Goal: Task Accomplishment & Management: Manage account settings

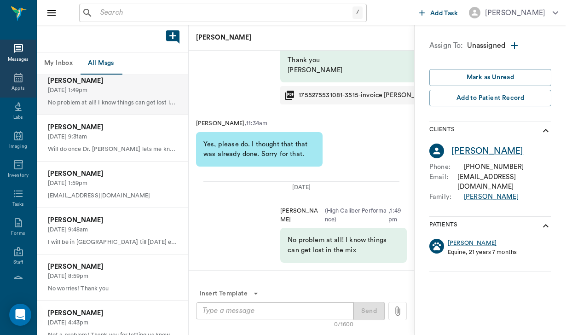
click at [24, 78] on div "Appts" at bounding box center [18, 83] width 36 height 29
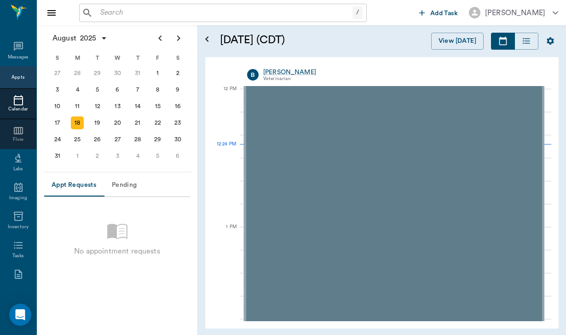
scroll to position [553, 0]
click at [104, 14] on input "text" at bounding box center [225, 12] width 256 height 13
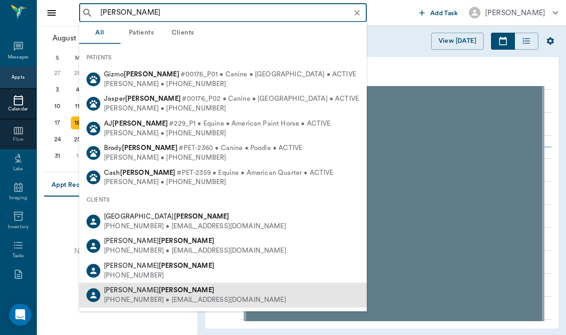
click at [152, 288] on div "[PERSON_NAME]" at bounding box center [195, 291] width 182 height 10
type input "[PERSON_NAME]"
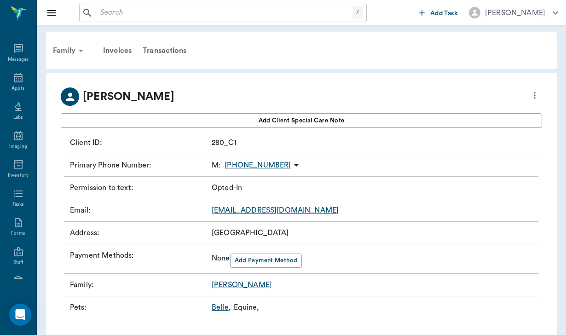
click at [65, 49] on div "Family" at bounding box center [69, 51] width 45 height 22
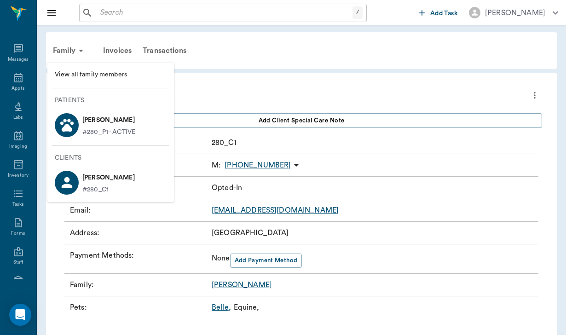
click at [106, 117] on p "[PERSON_NAME]" at bounding box center [108, 120] width 53 height 15
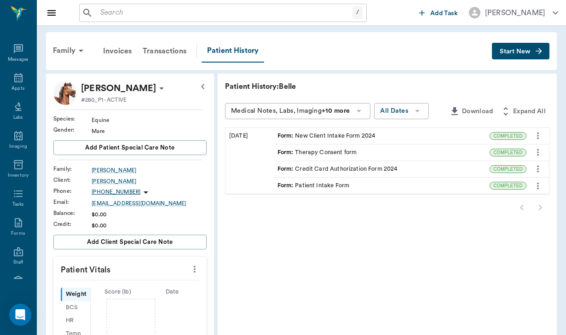
click at [284, 138] on div "Form : New Client Intake Form 2024" at bounding box center [327, 136] width 98 height 9
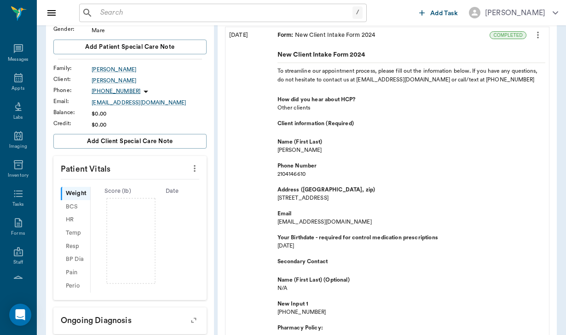
scroll to position [81, 0]
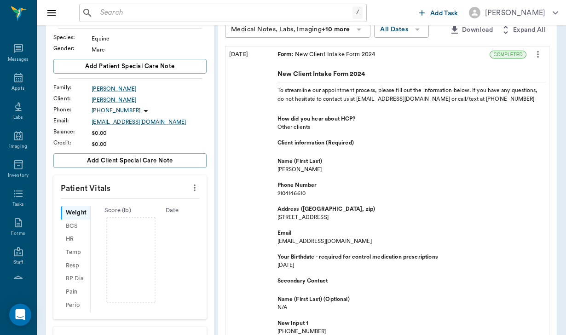
click at [458, 51] on div "Form : New Client Intake Form 2024" at bounding box center [382, 54] width 216 height 16
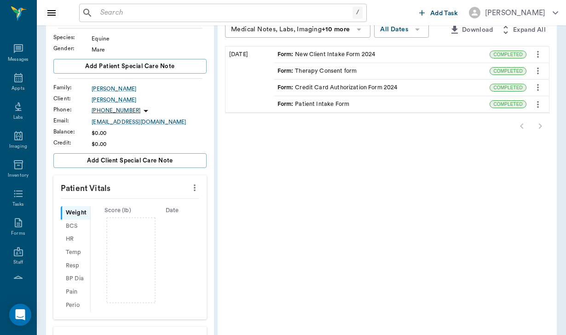
click at [349, 81] on div "Form : Credit Card Authorization Form 2024" at bounding box center [382, 88] width 216 height 16
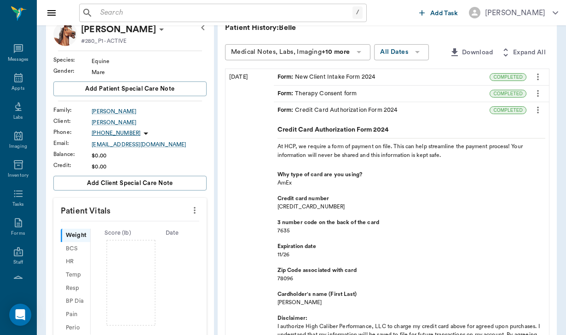
scroll to position [39, 0]
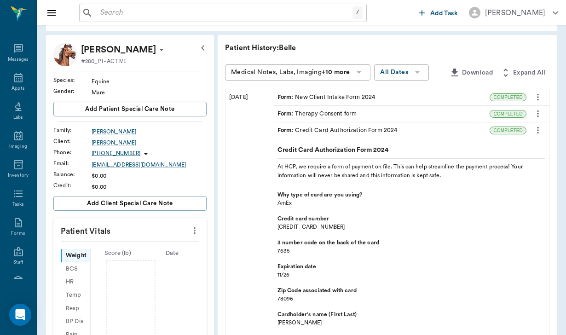
click at [426, 135] on div "Form : Credit Card Authorization Form 2024" at bounding box center [382, 130] width 216 height 16
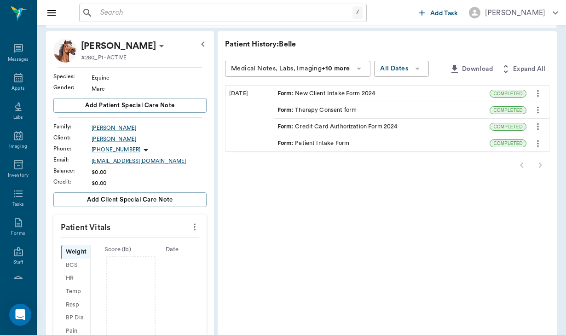
scroll to position [46, 0]
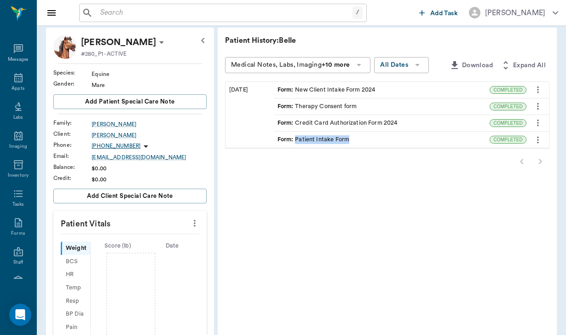
click at [425, 135] on div "Form : Patient Intake Form" at bounding box center [382, 140] width 216 height 16
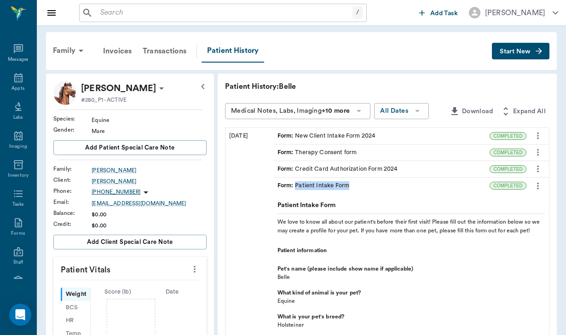
scroll to position [0, 0]
click at [445, 186] on div "Form : Patient Intake Form" at bounding box center [382, 186] width 216 height 16
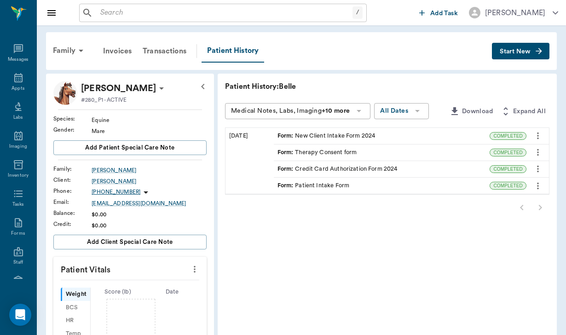
click at [159, 87] on icon at bounding box center [161, 88] width 5 height 2
click at [86, 109] on span "Edit profile" at bounding box center [95, 105] width 77 height 10
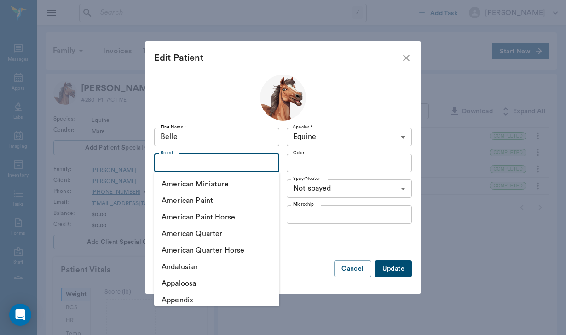
click at [186, 162] on input "Breed" at bounding box center [209, 162] width 104 height 13
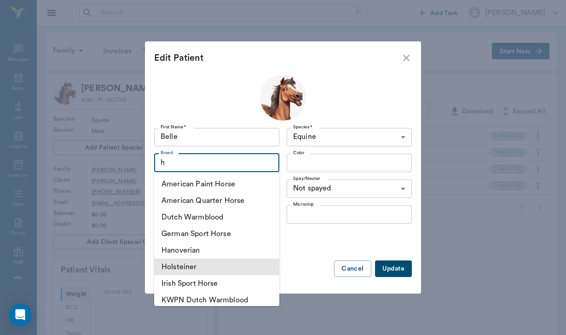
click at [194, 263] on li "Holsteiner" at bounding box center [216, 267] width 125 height 17
type input "h"
type input "Holsteiner"
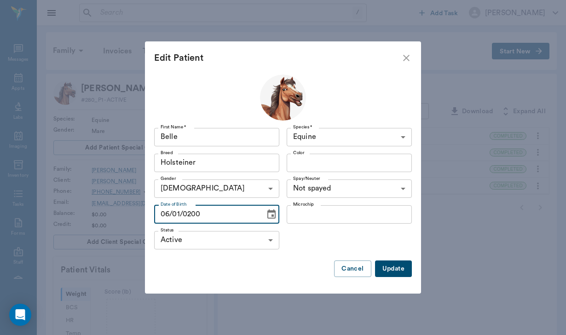
type input "[DATE]"
click at [391, 273] on button "Update" at bounding box center [393, 268] width 37 height 17
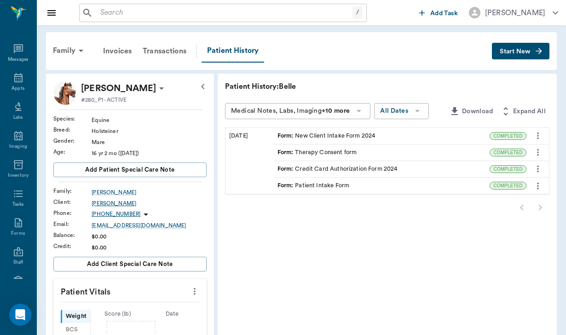
click at [95, 205] on div "[PERSON_NAME]" at bounding box center [149, 203] width 115 height 8
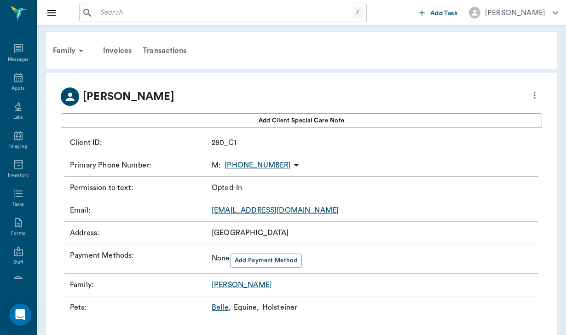
click at [535, 96] on icon "more" at bounding box center [535, 95] width 10 height 11
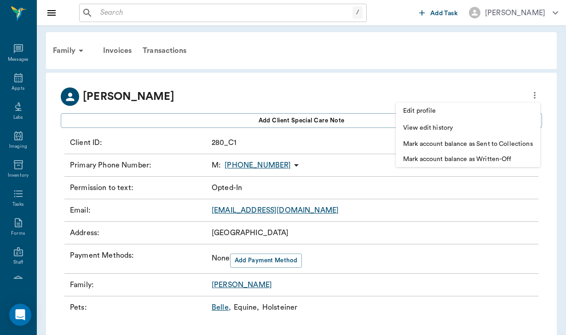
click at [439, 105] on li "Edit profile" at bounding box center [468, 111] width 145 height 17
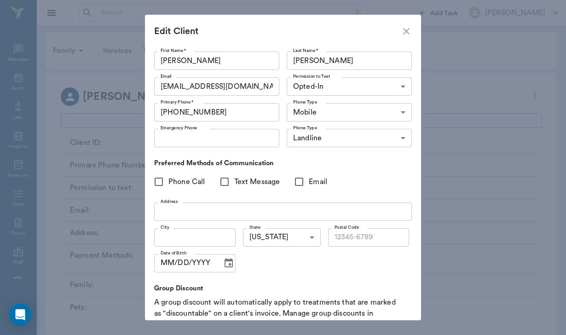
click at [159, 186] on input "Phone Call" at bounding box center [158, 181] width 19 height 19
checkbox input "true"
click at [226, 181] on input "Text Message" at bounding box center [224, 181] width 19 height 19
checkbox input "true"
click at [298, 183] on input "Email" at bounding box center [298, 181] width 19 height 19
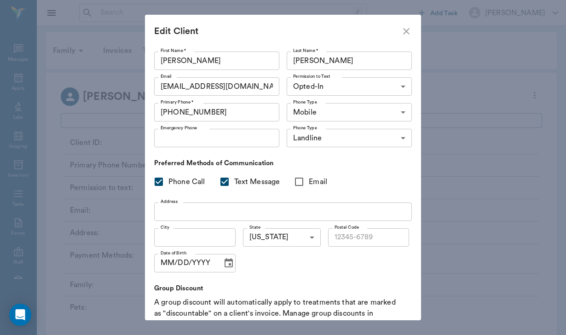
checkbox input "true"
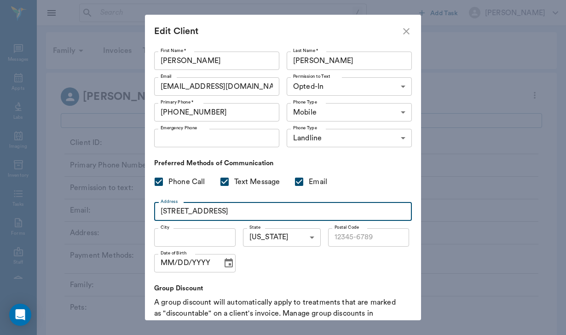
type input "[STREET_ADDRESS]"
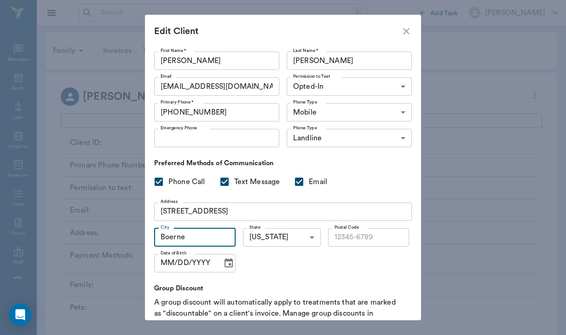
type input "Boerne"
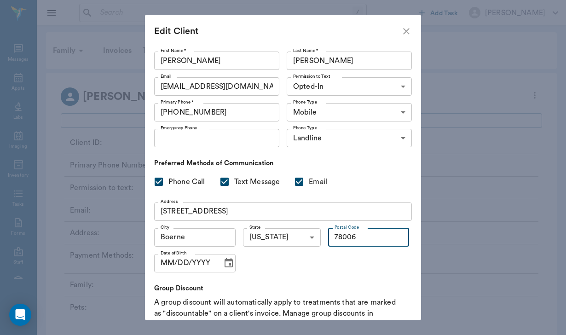
type input "78006"
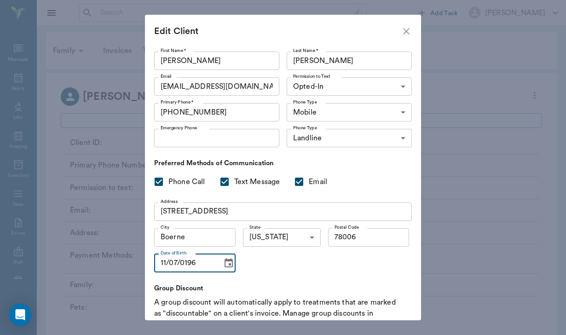
type input "[DATE]"
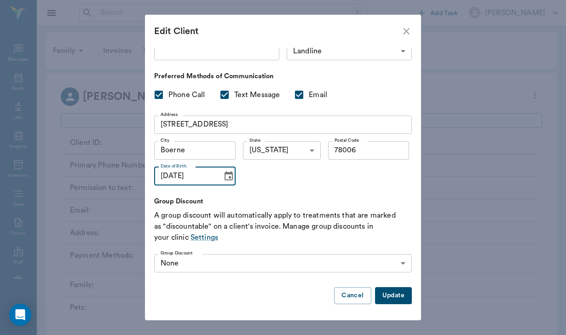
scroll to position [87, 0]
click at [395, 295] on button "Update" at bounding box center [393, 296] width 37 height 17
type input "UNKNOWN"
checkbox input "false"
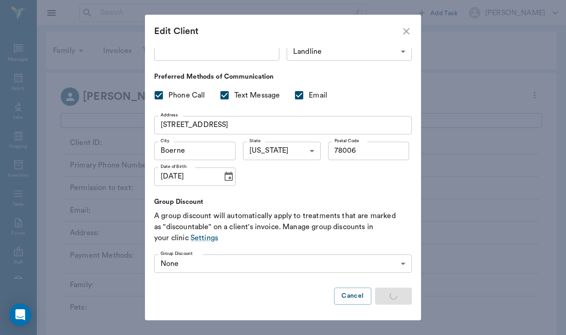
checkbox input "false"
type input "MM/DD/YYYY"
type input "OPT_IN"
checkbox input "true"
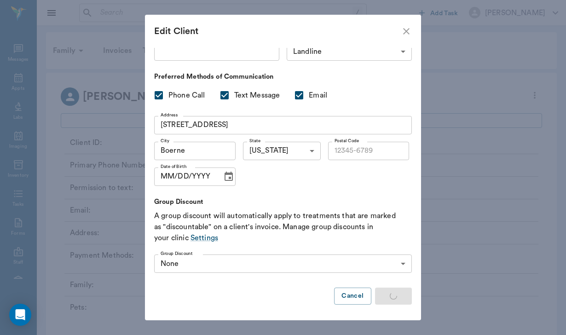
checkbox input "true"
type input "78006"
type input "[DATE]"
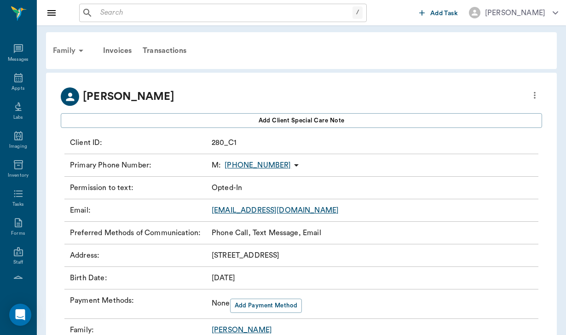
click at [62, 50] on div "Family" at bounding box center [69, 51] width 45 height 22
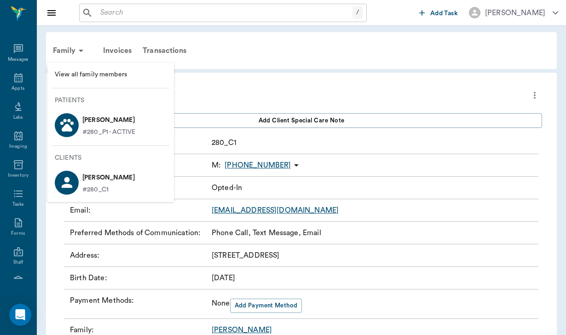
click at [103, 132] on p "#280_P1 - ACTIVE" at bounding box center [108, 132] width 53 height 10
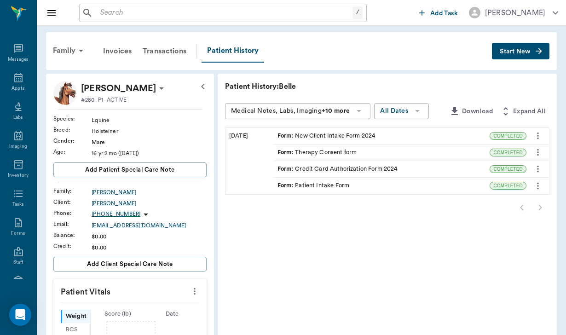
click at [294, 168] on div "Form : Credit Card Authorization Form 2024" at bounding box center [338, 169] width 120 height 9
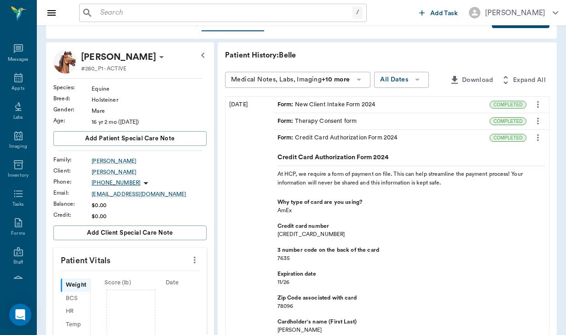
scroll to position [34, 0]
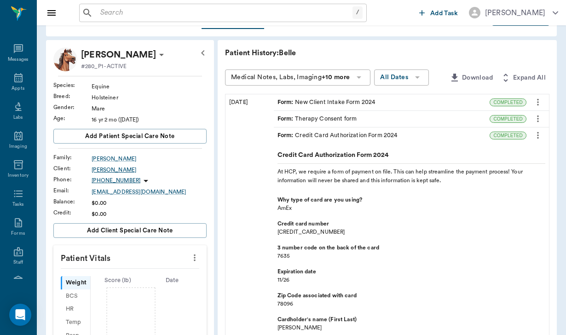
click at [94, 171] on div "[PERSON_NAME]" at bounding box center [149, 170] width 115 height 8
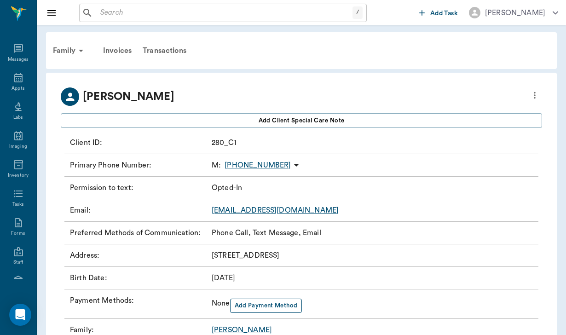
click at [255, 303] on button "Add Payment Method" at bounding box center [266, 306] width 72 height 14
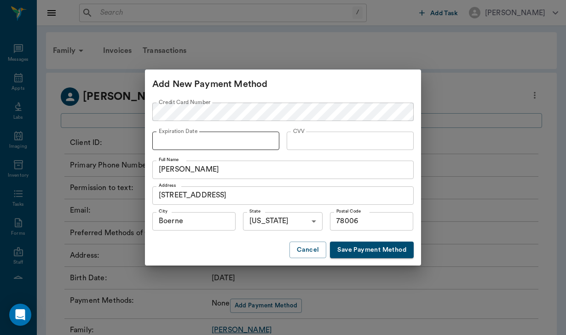
click at [166, 147] on div at bounding box center [215, 141] width 127 height 18
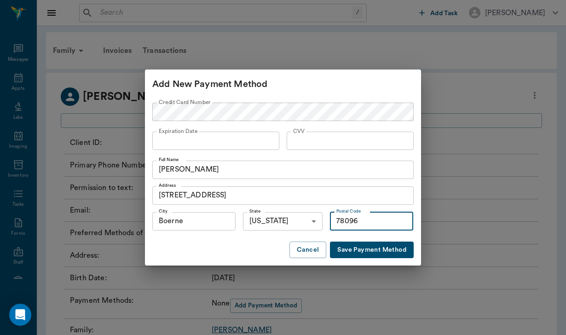
type input "78096"
click at [378, 252] on button "Save Payment Method" at bounding box center [372, 250] width 84 height 17
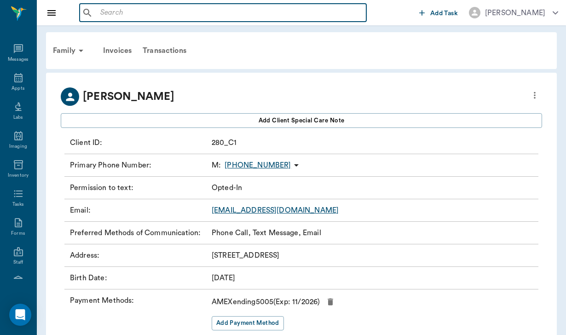
click at [99, 12] on input "text" at bounding box center [230, 12] width 266 height 13
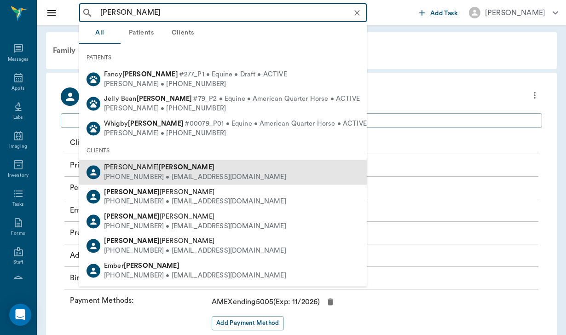
click at [149, 173] on div "[PHONE_NUMBER] • [EMAIL_ADDRESS][DOMAIN_NAME]" at bounding box center [195, 177] width 182 height 10
type input "[PERSON_NAME]"
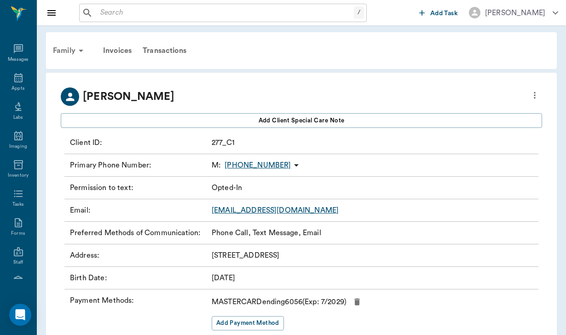
click at [69, 58] on div "Family" at bounding box center [69, 51] width 45 height 22
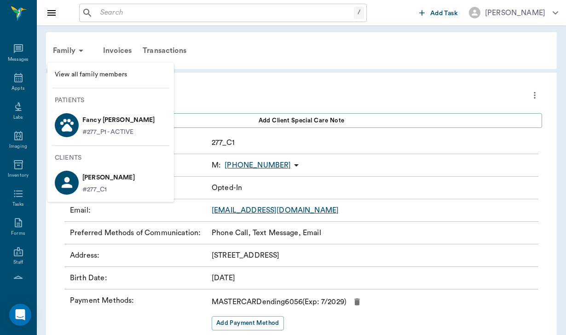
click at [113, 117] on p "Fancy [PERSON_NAME]" at bounding box center [118, 120] width 73 height 15
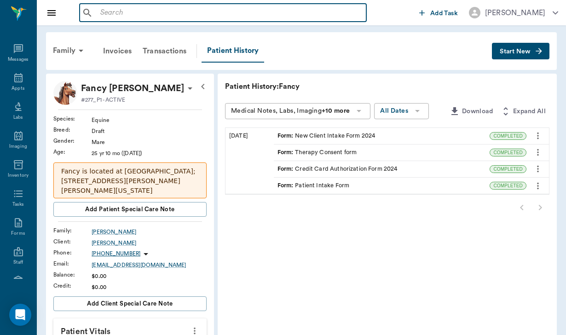
click at [103, 12] on input "text" at bounding box center [230, 12] width 266 height 13
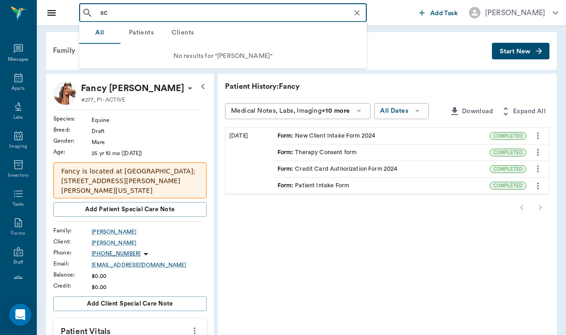
type input "s"
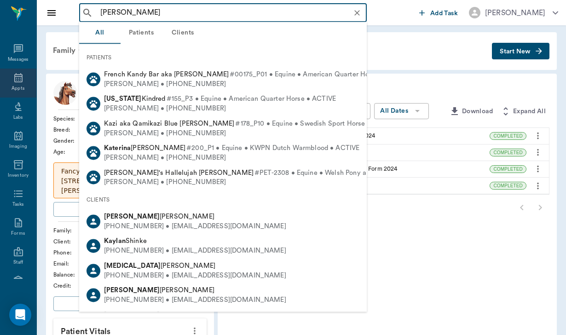
type input "[PERSON_NAME]"
click at [19, 82] on icon at bounding box center [18, 77] width 11 height 11
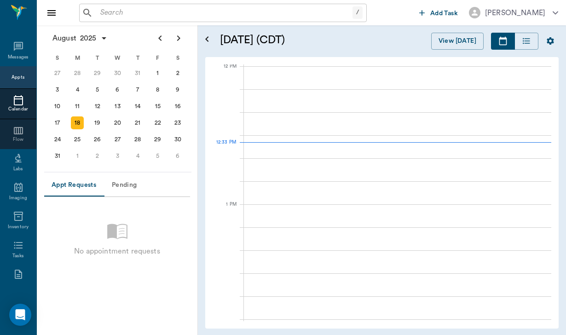
scroll to position [553, 0]
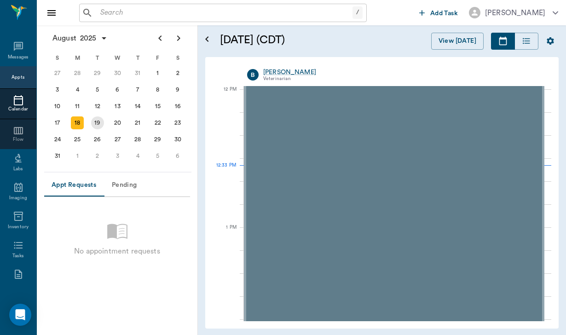
click at [99, 121] on div "19" at bounding box center [97, 122] width 13 height 13
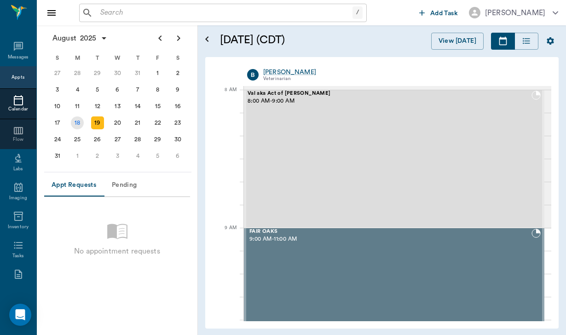
click at [77, 125] on div "18" at bounding box center [77, 122] width 13 height 13
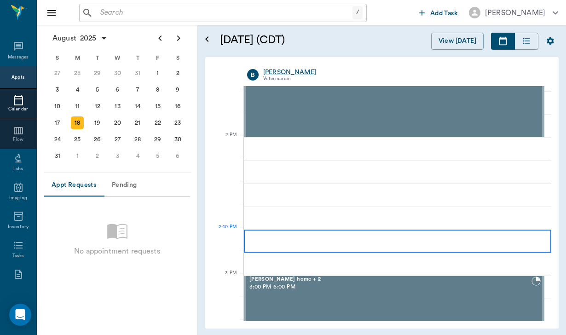
scroll to position [783, 0]
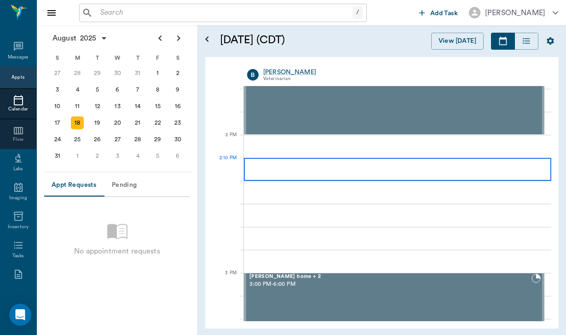
click at [294, 173] on div at bounding box center [397, 169] width 307 height 23
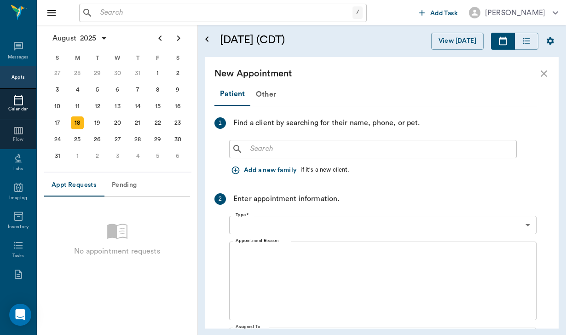
type input "[DATE]"
type input "02:10 PM"
type input "02:55 PM"
click at [276, 171] on button "Add a new family" at bounding box center [264, 170] width 71 height 17
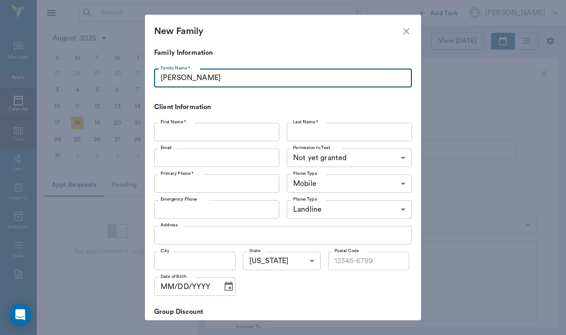
type input "[PERSON_NAME]"
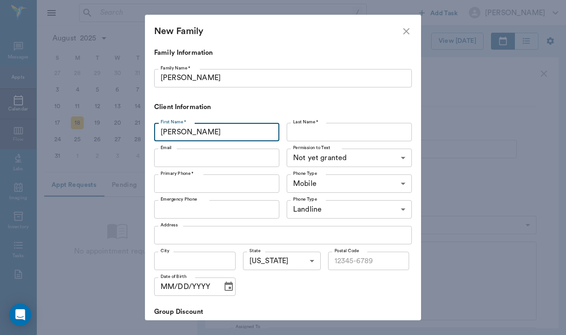
type input "[PERSON_NAME]"
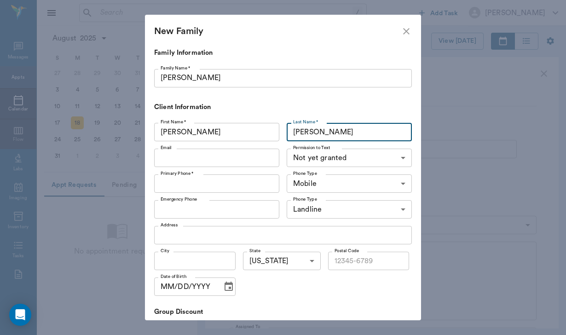
type input "[PERSON_NAME]"
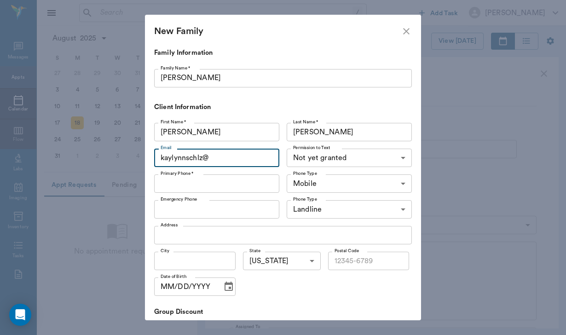
click at [197, 156] on input "kaylynnschlz@" at bounding box center [216, 158] width 125 height 18
click at [219, 157] on input "kaylynnschulz@" at bounding box center [216, 158] width 125 height 18
type input "[EMAIL_ADDRESS][DOMAIN_NAME]"
click at [295, 157] on body "/ ​ Add Task [PERSON_NAME] Nectar Messages Appts Calendar Flow Labs Imaging Inv…" at bounding box center [283, 167] width 566 height 335
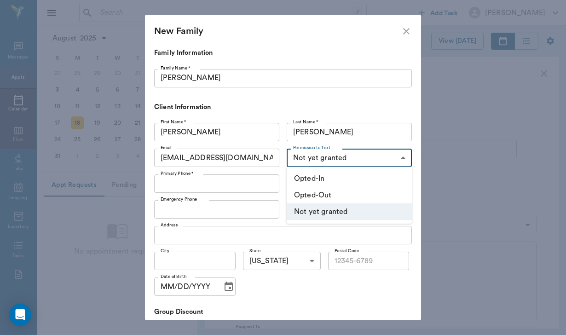
click at [303, 182] on li "Opted-In" at bounding box center [349, 178] width 125 height 17
type input "OPT_IN"
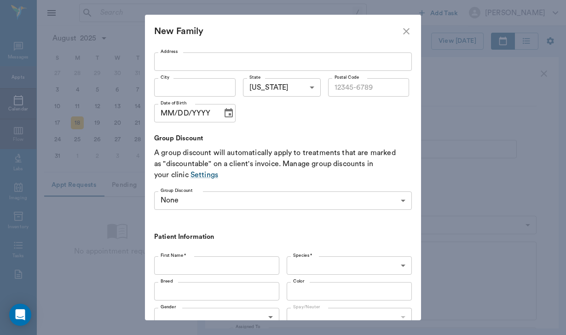
scroll to position [175, 0]
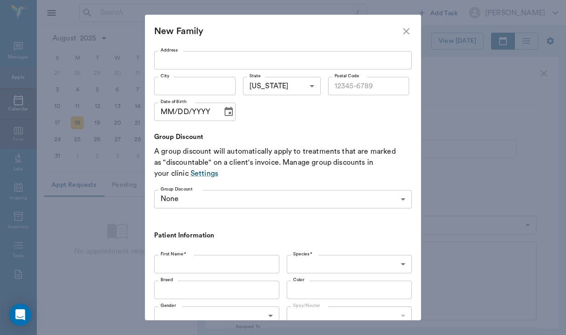
type input "[PHONE_NUMBER]"
type input "[PERSON_NAME]"
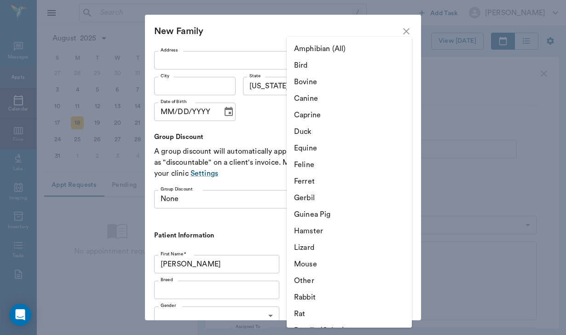
click at [318, 260] on body "/ ​ Add Task [PERSON_NAME] Nectar Messages Appts Calendar Flow Labs Imaging Inv…" at bounding box center [283, 167] width 566 height 335
click at [322, 142] on li "Equine" at bounding box center [349, 148] width 125 height 17
type input "Equine"
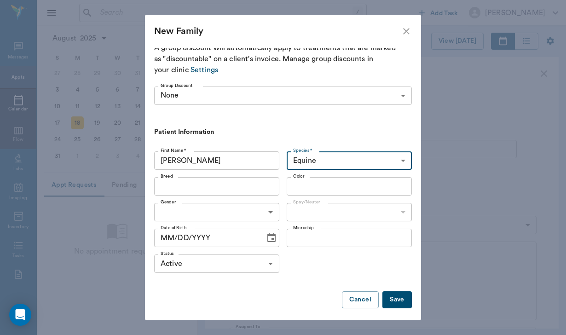
scroll to position [278, 0]
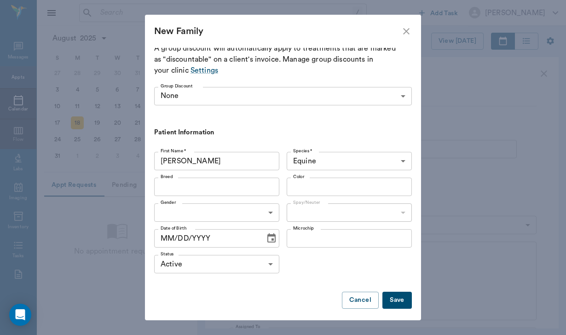
click at [395, 300] on button "Save" at bounding box center [396, 300] width 29 height 17
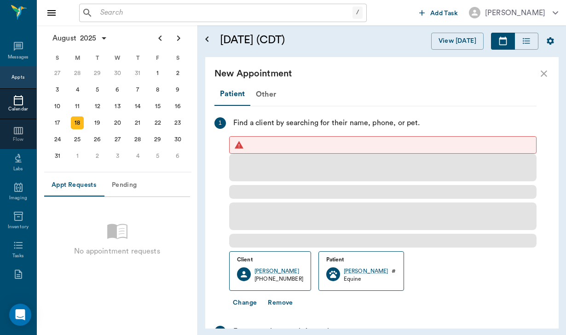
scroll to position [0, 0]
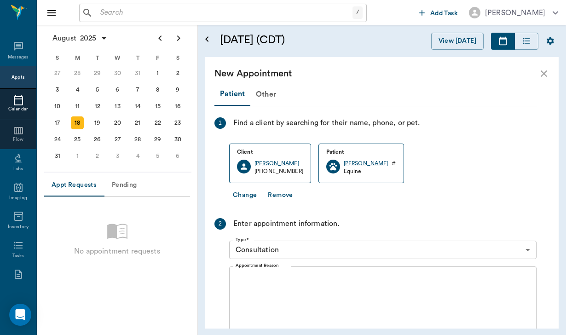
click at [547, 75] on icon "close" at bounding box center [543, 73] width 11 height 11
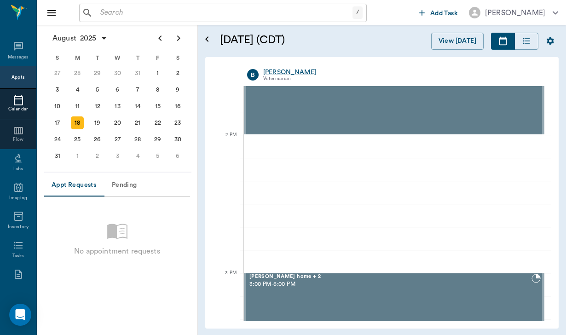
click at [106, 15] on input "text" at bounding box center [225, 12] width 256 height 13
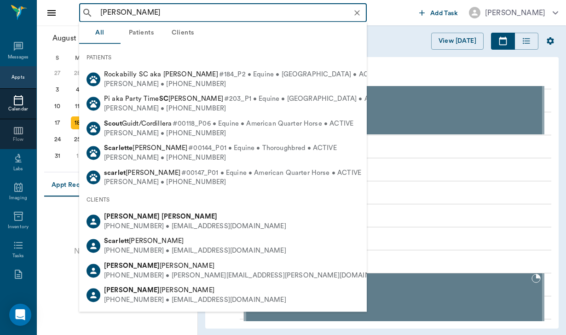
type input "[PERSON_NAME]"
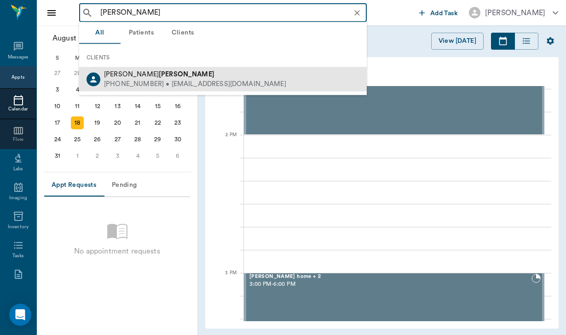
click at [130, 88] on div "[PERSON_NAME] [PHONE_NUMBER] • [EMAIL_ADDRESS][DOMAIN_NAME]" at bounding box center [223, 79] width 288 height 24
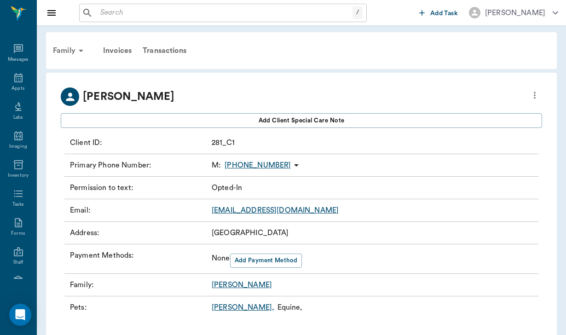
click at [64, 51] on div "Family" at bounding box center [69, 51] width 45 height 22
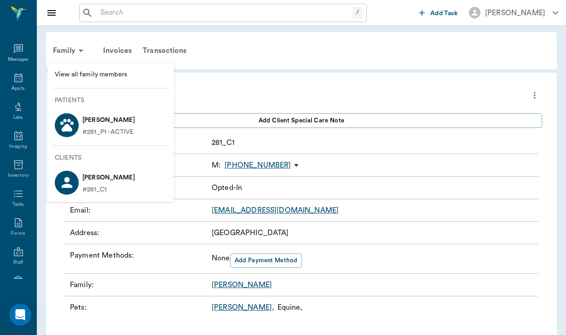
click at [91, 73] on span "View all family members" at bounding box center [111, 75] width 112 height 10
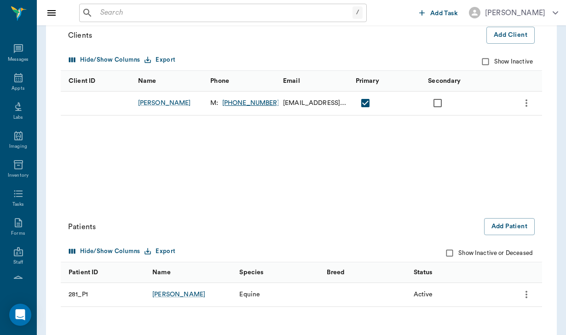
scroll to position [158, 0]
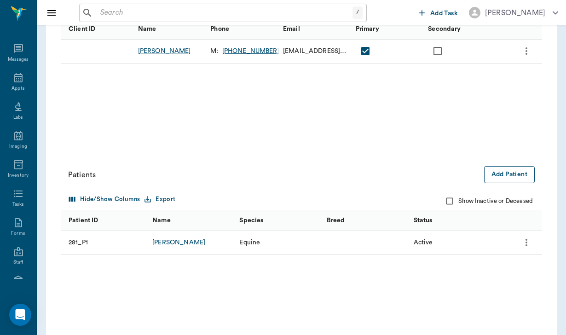
click at [495, 175] on button "Add Patient" at bounding box center [509, 174] width 51 height 17
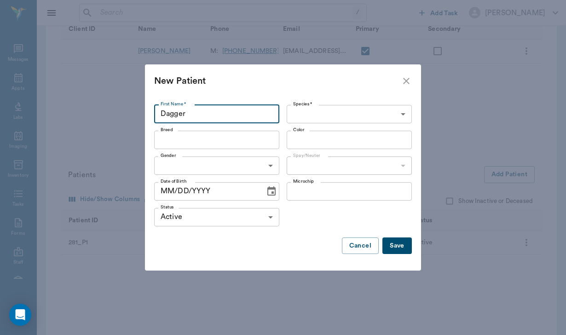
type input "Dagger"
click at [298, 113] on body "/ ​ Add Task [PERSON_NAME] Nectar Messages Appts Labs Imaging Inventory Tasks F…" at bounding box center [283, 101] width 566 height 519
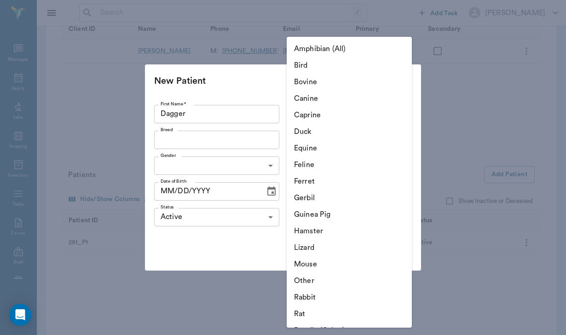
click at [308, 151] on li "Equine" at bounding box center [349, 148] width 125 height 17
type input "Equine"
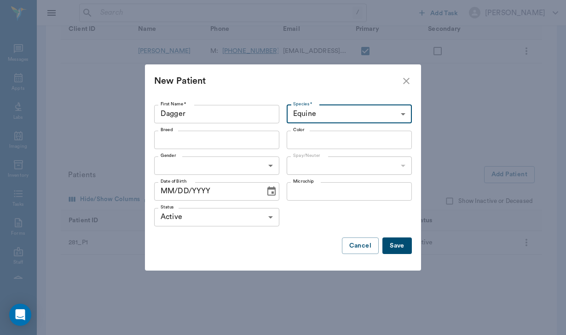
click at [408, 251] on button "Save" at bounding box center [396, 245] width 29 height 17
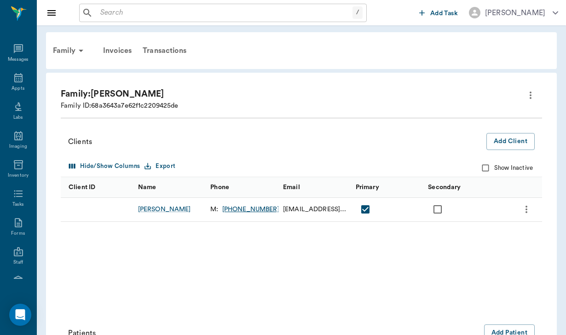
scroll to position [0, 0]
click at [66, 51] on div "Family" at bounding box center [69, 51] width 45 height 22
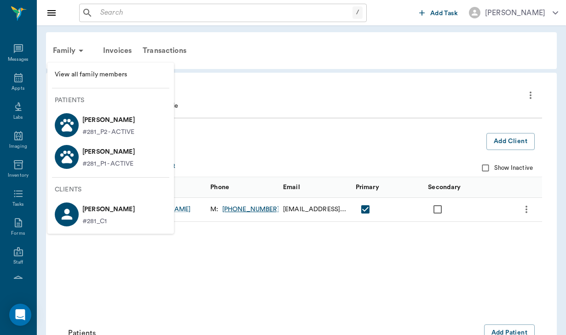
click at [112, 121] on p "[PERSON_NAME]" at bounding box center [108, 120] width 52 height 15
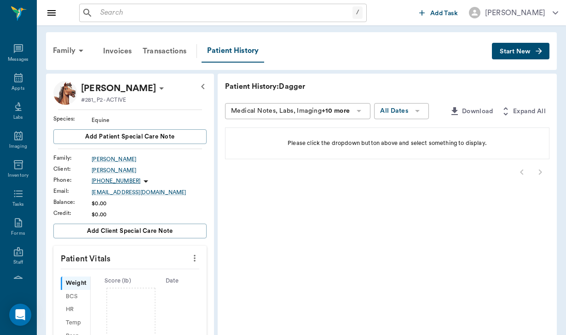
click at [507, 62] on div "Family Invoices Transactions Patient History Start New" at bounding box center [301, 51] width 511 height 38
click at [505, 52] on span "Start New" at bounding box center [515, 52] width 31 height 0
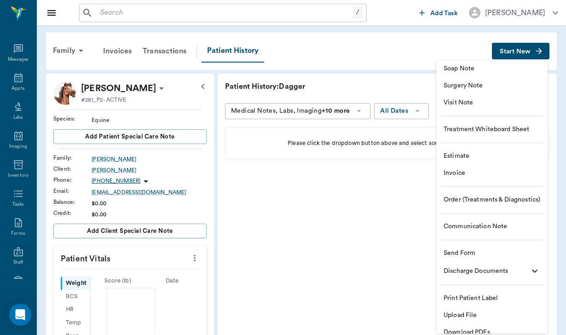
click at [485, 258] on span "Send Form" at bounding box center [492, 254] width 97 height 10
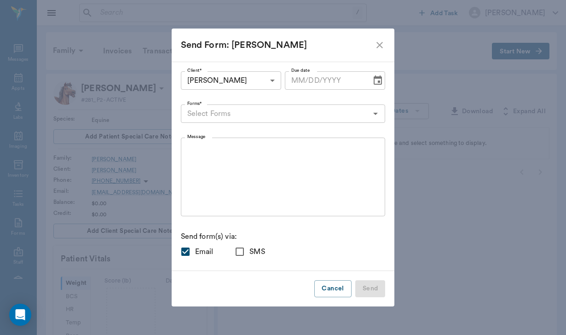
click at [237, 113] on input "Forms*" at bounding box center [276, 113] width 184 height 13
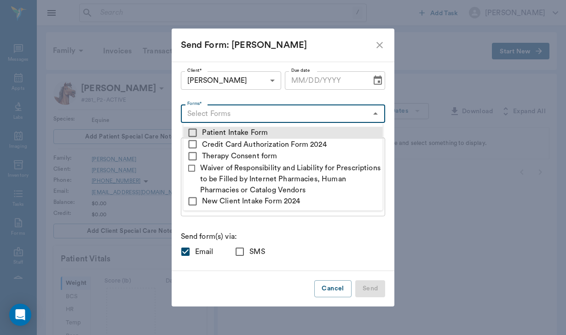
click at [193, 131] on input "checkbox" at bounding box center [192, 132] width 11 height 11
checkbox input "true"
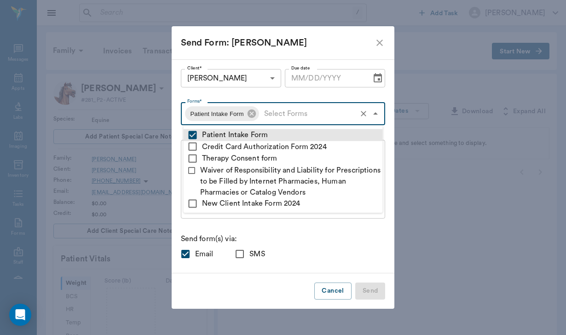
type textarea "Please complete the following forms before your visit: • Patient Intake Form: […"
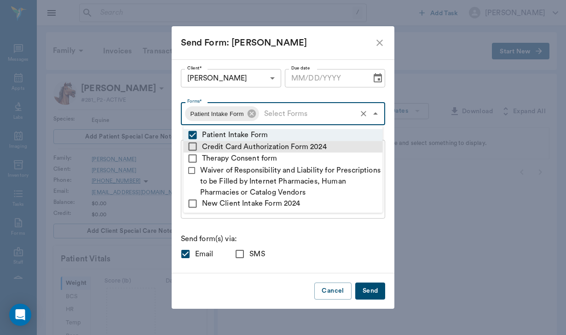
click at [193, 146] on input "checkbox" at bounding box center [192, 146] width 11 height 11
checkbox input "true"
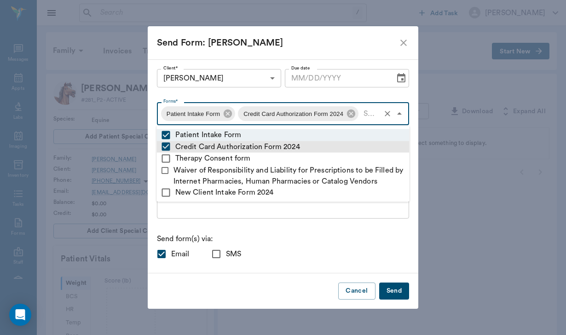
type textarea "Please complete the following forms before your visit: • Patient Intake Form: […"
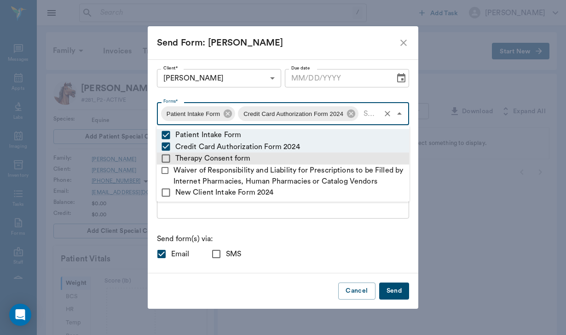
click at [165, 154] on input "checkbox" at bounding box center [166, 158] width 11 height 11
checkbox input "true"
type textarea "Please complete the following forms before your visit: • Patient Intake Form: […"
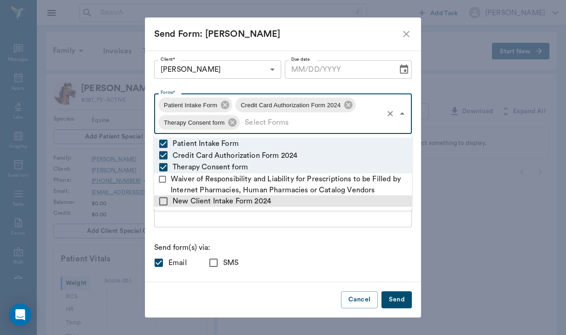
click at [165, 205] on input "checkbox" at bounding box center [163, 201] width 11 height 11
checkbox input "true"
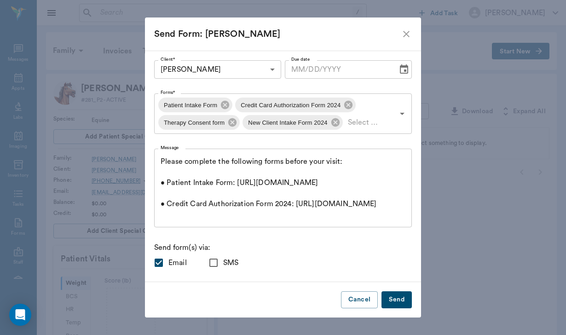
click at [202, 223] on div "Please complete the following forms before your visit: • Patient Intake Form: […" at bounding box center [283, 188] width 258 height 79
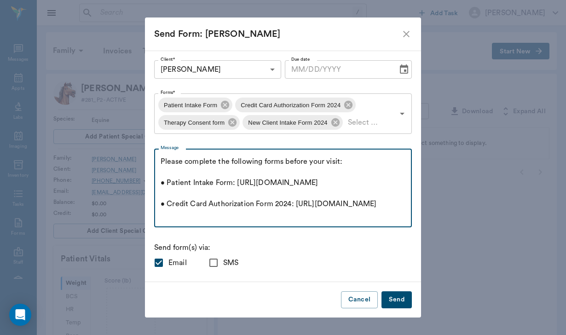
click at [161, 161] on textarea "Please complete the following forms before your visit: • Patient Intake Form: […" at bounding box center [283, 188] width 245 height 64
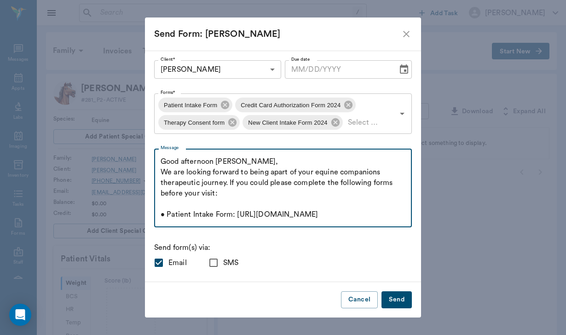
click at [292, 184] on textarea "Good afternoon [PERSON_NAME], We are looking forward to being apart of your equ…" at bounding box center [283, 188] width 245 height 64
click at [270, 195] on textarea "Good afternoon [PERSON_NAME], We are looking forward to being apart of your equ…" at bounding box center [283, 188] width 245 height 64
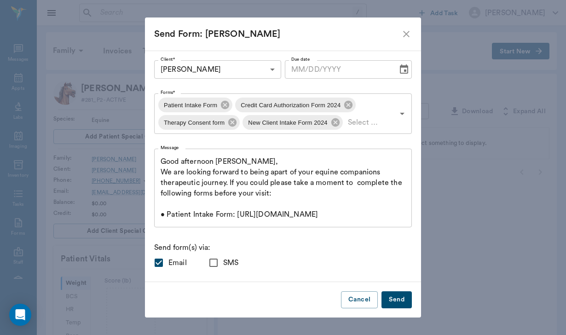
click at [160, 171] on div "Good afternoon [PERSON_NAME], We are looking forward to being apart of your equ…" at bounding box center [283, 188] width 258 height 79
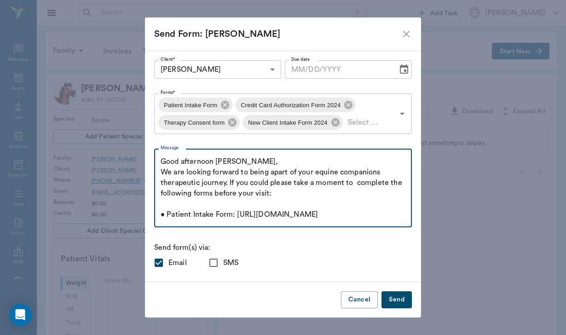
click at [161, 158] on textarea "Good afternoon [PERSON_NAME], We are looking forward to being apart of your equ…" at bounding box center [283, 188] width 245 height 64
click at [162, 171] on textarea "Good afternoon [PERSON_NAME], We are looking forward to being apart of your equ…" at bounding box center [283, 188] width 245 height 64
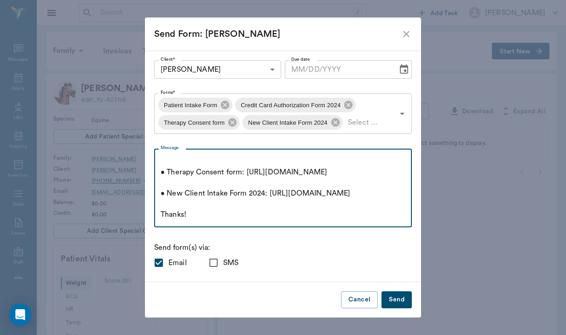
scroll to position [180, 0]
click at [198, 216] on textarea "Good afternoon [PERSON_NAME], We are looking forward to being apart of your equ…" at bounding box center [283, 188] width 245 height 64
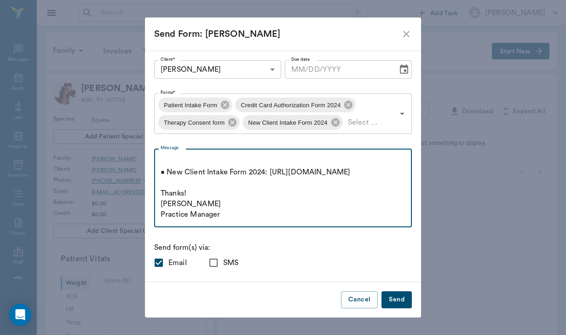
scroll to position [211, 0]
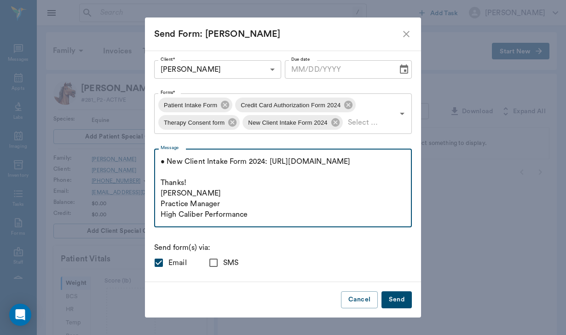
type textarea "Good afternoon [PERSON_NAME], We are looking forward to being apart of your equ…"
click at [217, 264] on input "SMS" at bounding box center [213, 262] width 19 height 19
checkbox input "true"
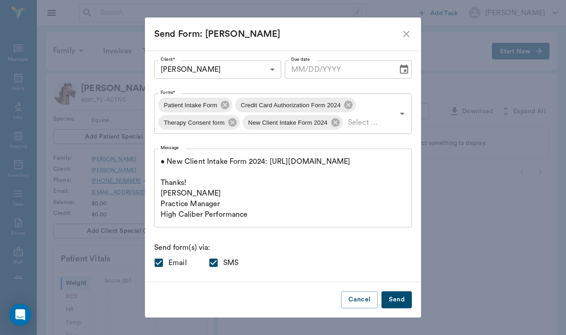
click at [399, 303] on button "Send" at bounding box center [397, 299] width 30 height 17
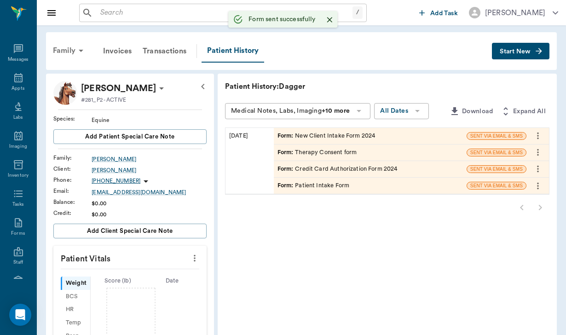
click at [64, 44] on div "Family" at bounding box center [69, 51] width 45 height 22
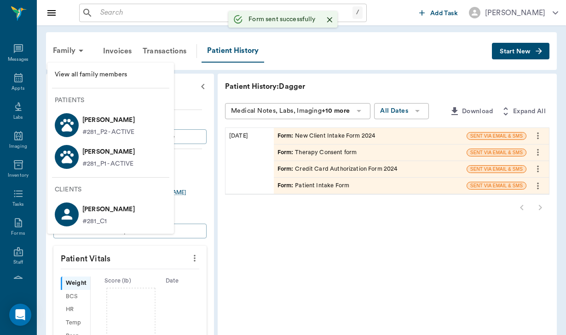
click at [90, 145] on p "[PERSON_NAME]" at bounding box center [108, 152] width 52 height 15
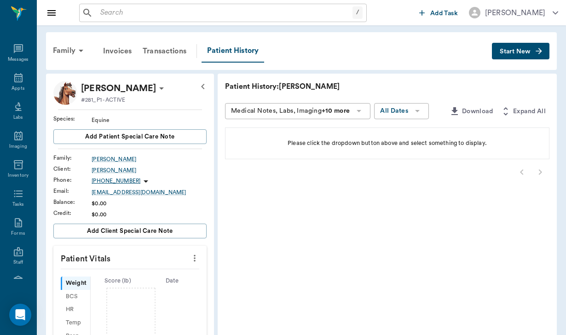
click at [508, 52] on span "Start New" at bounding box center [515, 52] width 31 height 0
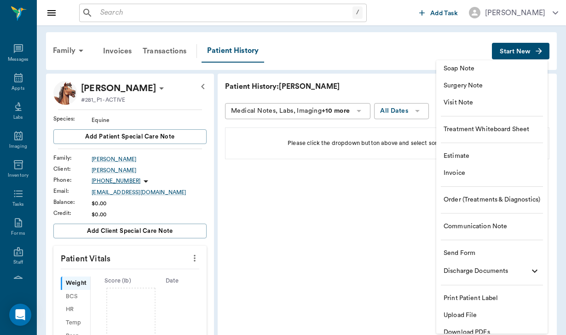
drag, startPoint x: 494, startPoint y: 227, endPoint x: 492, endPoint y: 248, distance: 20.3
click at [492, 248] on ul "Soap Note Surgery Note Visit Note Treatment Whiteboard Sheet Estimate Invoice O…" at bounding box center [491, 200] width 111 height 281
click at [490, 255] on span "Send Form" at bounding box center [492, 254] width 97 height 10
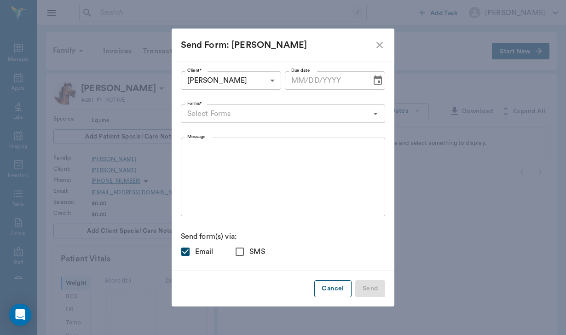
click at [327, 284] on button "Cancel" at bounding box center [332, 288] width 37 height 17
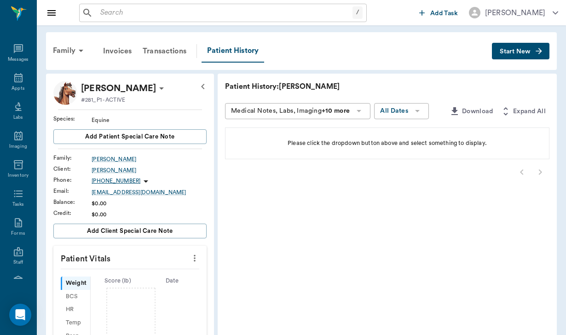
click at [524, 52] on span "Start New" at bounding box center [515, 52] width 31 height 0
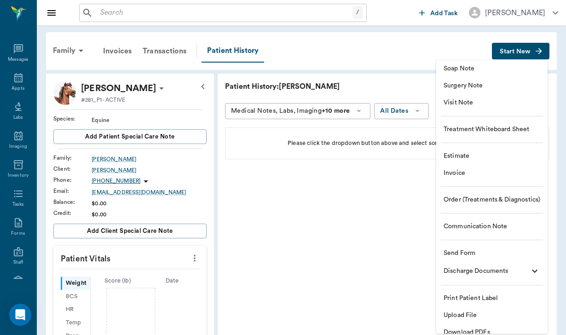
click at [492, 259] on li "Send Form" at bounding box center [491, 253] width 111 height 17
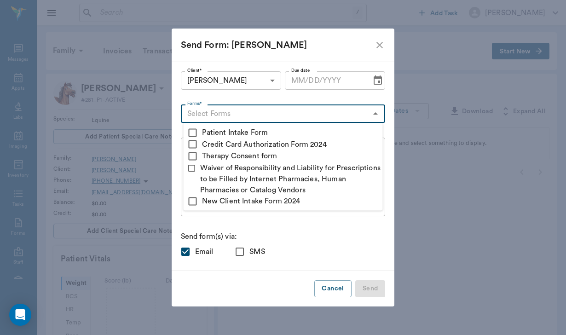
click at [236, 111] on input "Forms*" at bounding box center [276, 113] width 184 height 13
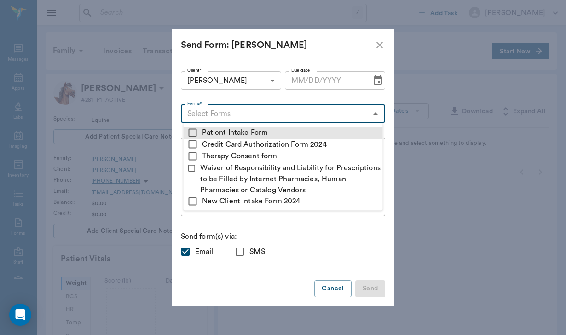
click at [191, 129] on input "checkbox" at bounding box center [192, 132] width 11 height 11
checkbox input "true"
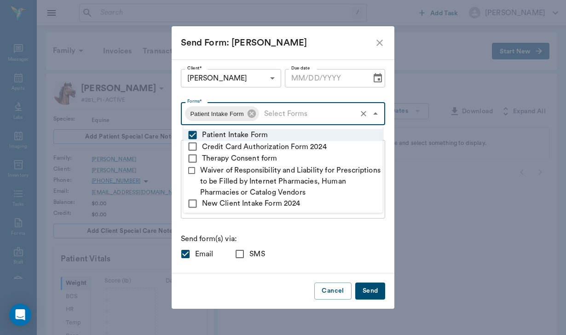
click at [260, 232] on div "Client* [PERSON_NAME] 68a3643a7e62f1c2209425dd Client* Due date Due date Forms*…" at bounding box center [283, 166] width 205 height 195
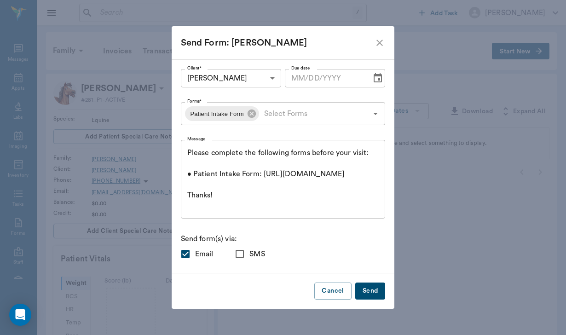
click at [191, 151] on textarea "Please complete the following forms before your visit: • Patient Intake Form: […" at bounding box center [283, 180] width 192 height 64
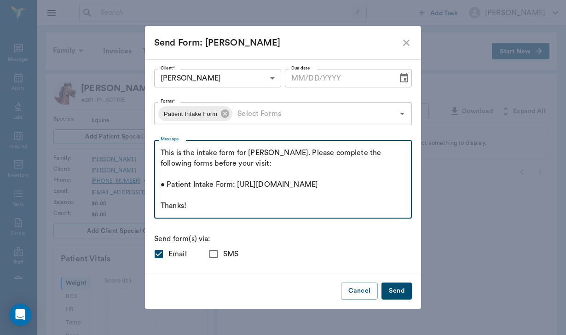
scroll to position [32, 0]
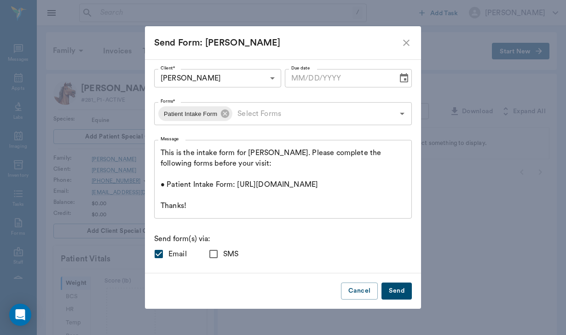
click at [226, 211] on div "Good afternoon [PERSON_NAME], This is the intake form for [PERSON_NAME]. Please…" at bounding box center [283, 179] width 258 height 79
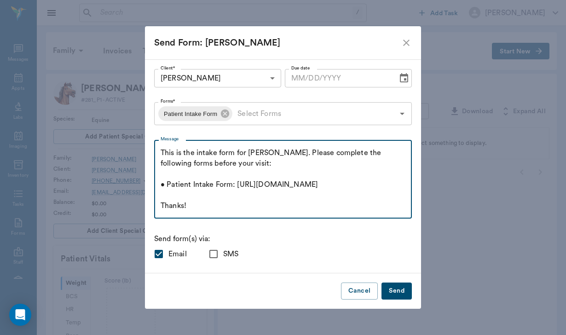
click at [227, 205] on textarea "Good afternoon [PERSON_NAME], This is the intake form for [PERSON_NAME]. Please…" at bounding box center [283, 180] width 245 height 64
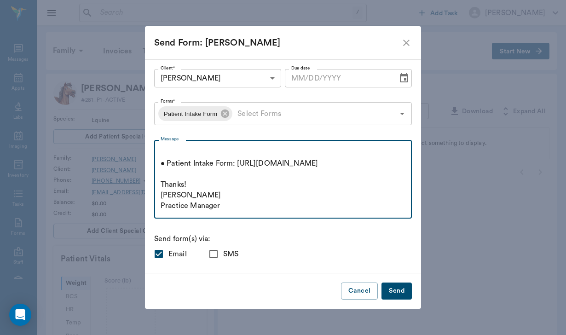
scroll to position [63, 0]
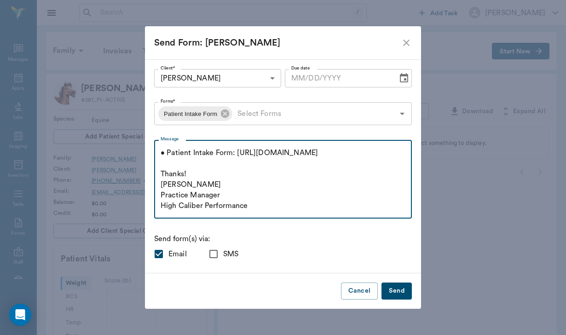
type textarea "Good afternoon [PERSON_NAME], This is the intake form for [PERSON_NAME]. Please…"
click at [223, 258] on input "SMS" at bounding box center [213, 253] width 19 height 19
checkbox input "true"
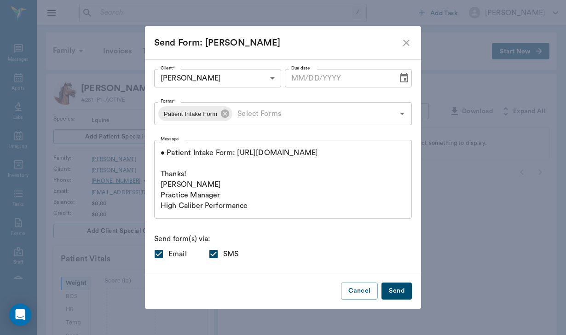
click at [382, 289] on button "Send" at bounding box center [397, 291] width 30 height 17
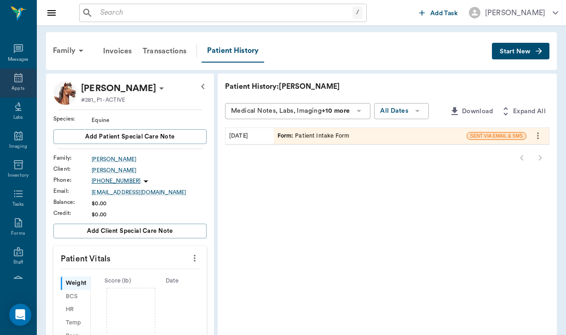
click at [28, 77] on div "Appts" at bounding box center [18, 83] width 36 height 29
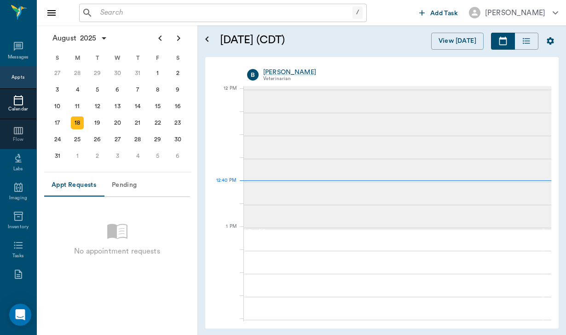
scroll to position [552, 0]
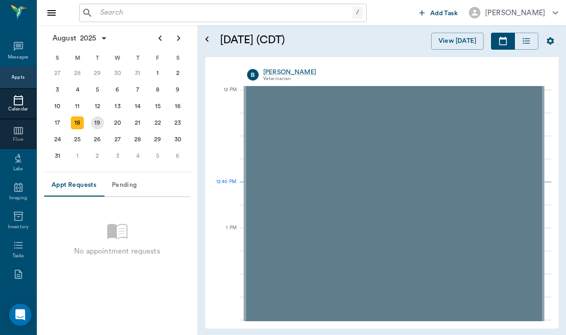
click at [97, 128] on div "19" at bounding box center [97, 122] width 13 height 13
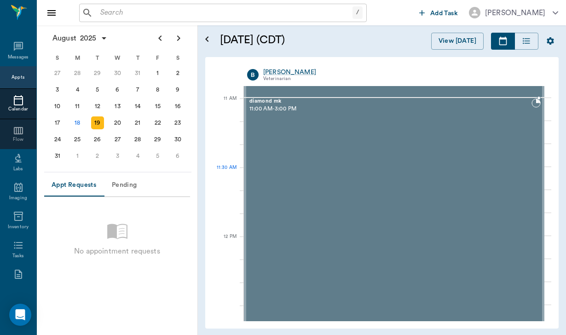
scroll to position [405, 0]
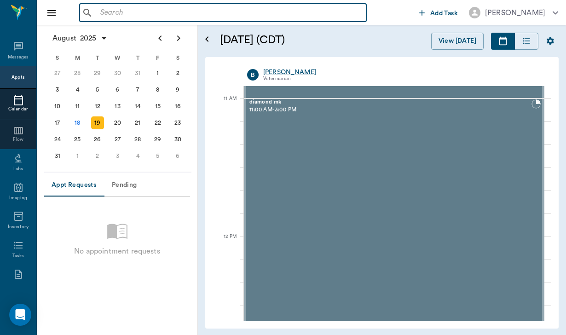
click at [111, 8] on input "text" at bounding box center [230, 12] width 266 height 13
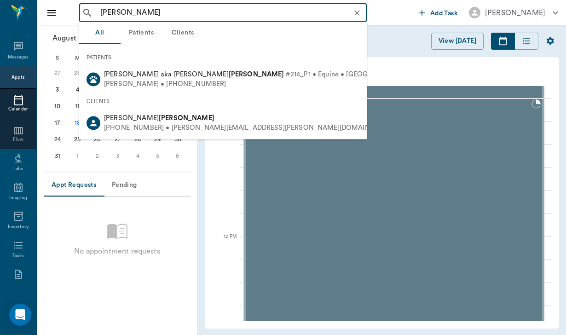
click at [133, 138] on ul "PATIENTS [PERSON_NAME] aka [PERSON_NAME] #214_P1 • Equine • [GEOGRAPHIC_DATA] •…" at bounding box center [223, 91] width 288 height 95
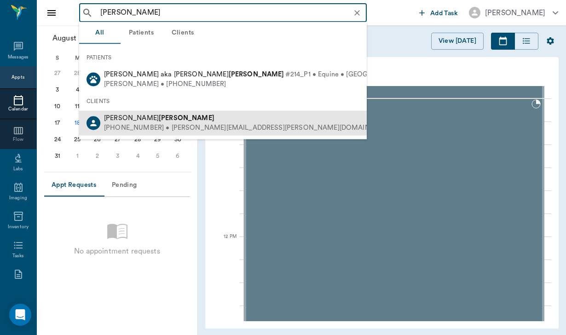
click at [159, 115] on b "[PERSON_NAME]" at bounding box center [187, 118] width 56 height 7
type input "[PERSON_NAME]"
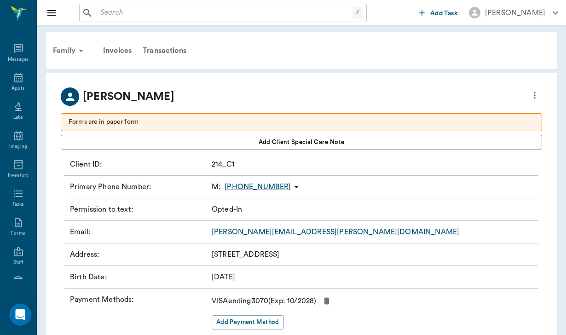
click at [64, 47] on div "Family" at bounding box center [69, 51] width 45 height 22
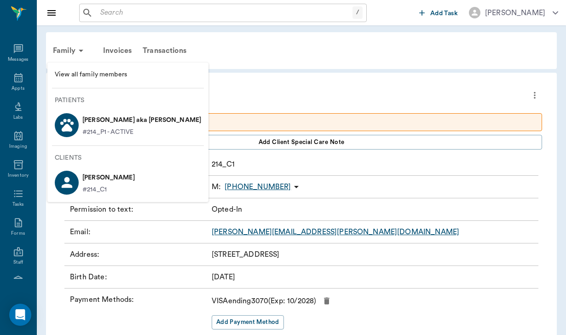
click at [113, 123] on p "[PERSON_NAME] aka [PERSON_NAME]" at bounding box center [141, 120] width 119 height 15
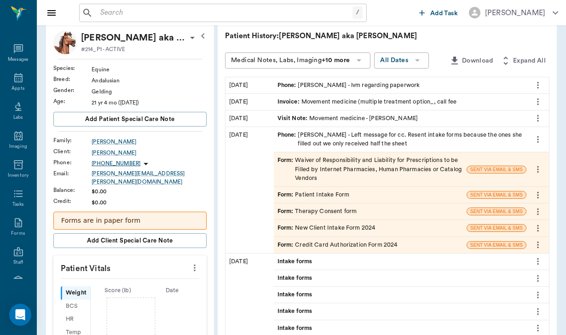
scroll to position [45, 0]
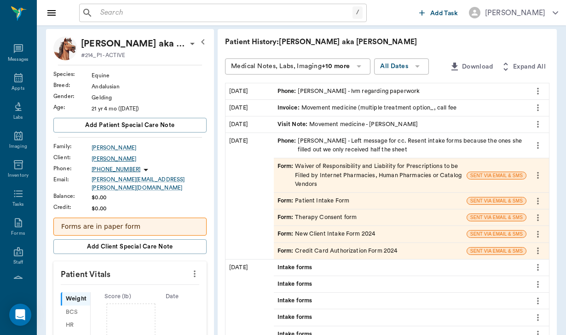
click at [114, 157] on div "[PERSON_NAME]" at bounding box center [149, 159] width 115 height 8
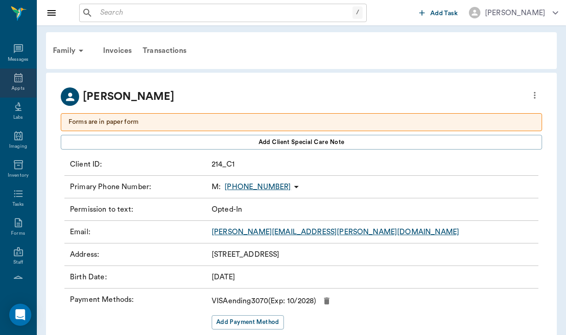
click at [22, 81] on icon at bounding box center [18, 77] width 8 height 9
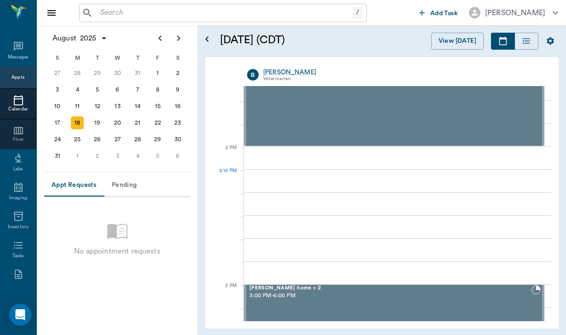
scroll to position [772, 0]
